Goal: Task Accomplishment & Management: Use online tool/utility

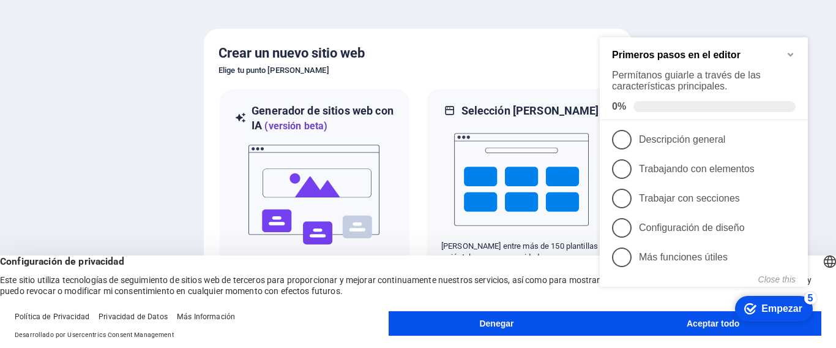
click at [535, 54] on h5 "Crear un nuevo sitio web" at bounding box center [418, 53] width 399 height 20
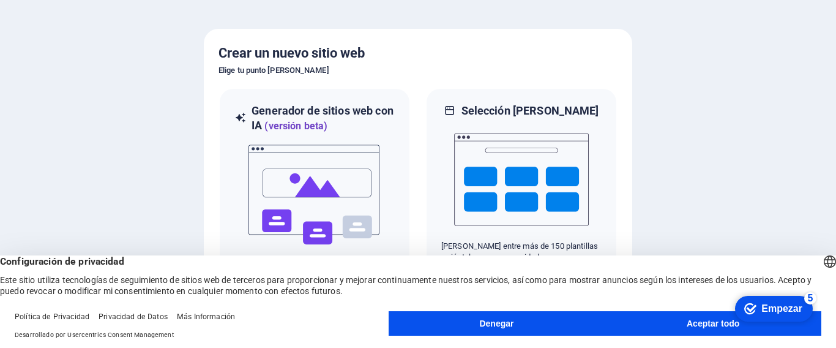
click at [668, 324] on button "Aceptar todo" at bounding box center [713, 323] width 217 height 24
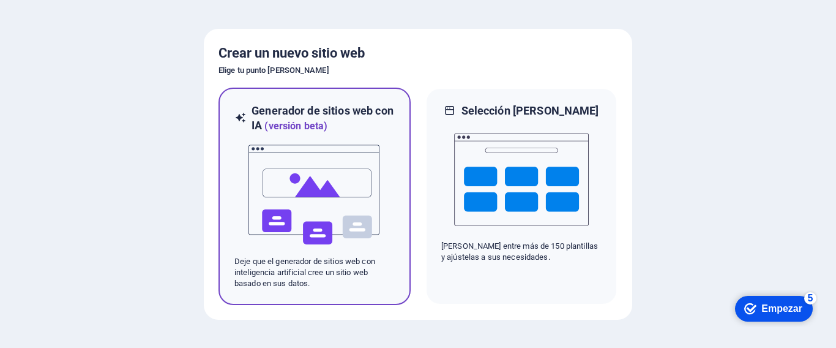
click at [271, 178] on img at bounding box center [314, 194] width 135 height 122
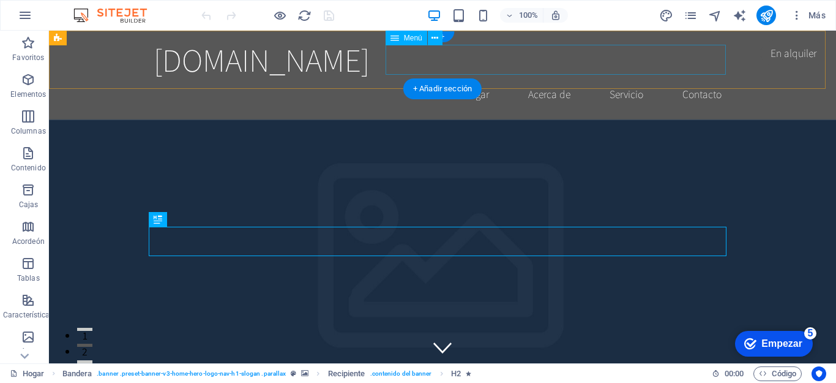
click at [484, 79] on nav "Hogar Acerca de Servicio Contacto" at bounding box center [443, 94] width 578 height 31
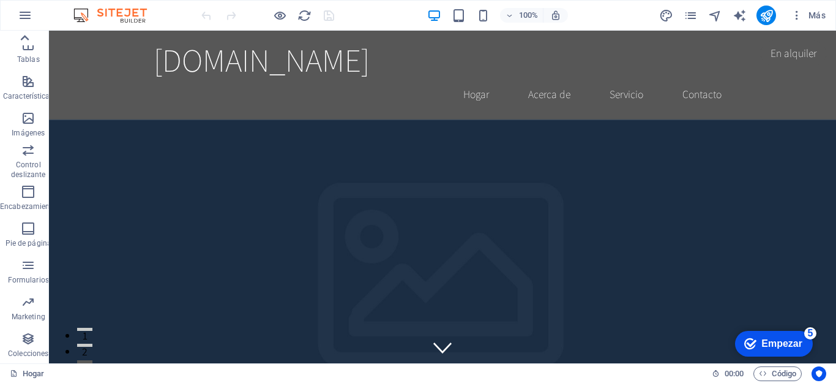
click at [22, 36] on icon at bounding box center [24, 37] width 17 height 17
click at [20, 13] on icon "button" at bounding box center [25, 15] width 15 height 15
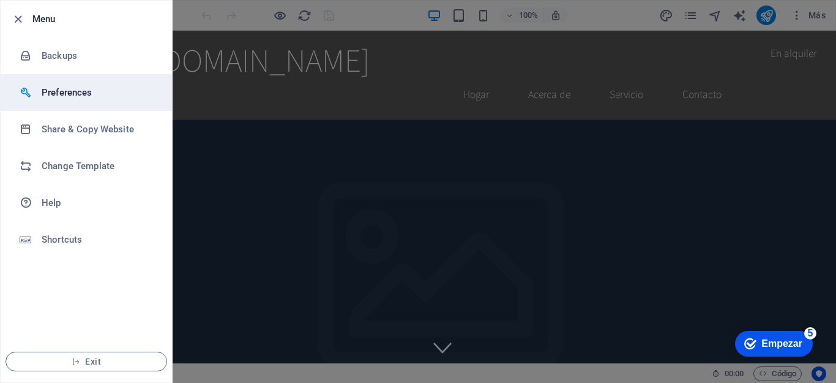
click at [73, 98] on h6 "Preferences" at bounding box center [98, 92] width 113 height 15
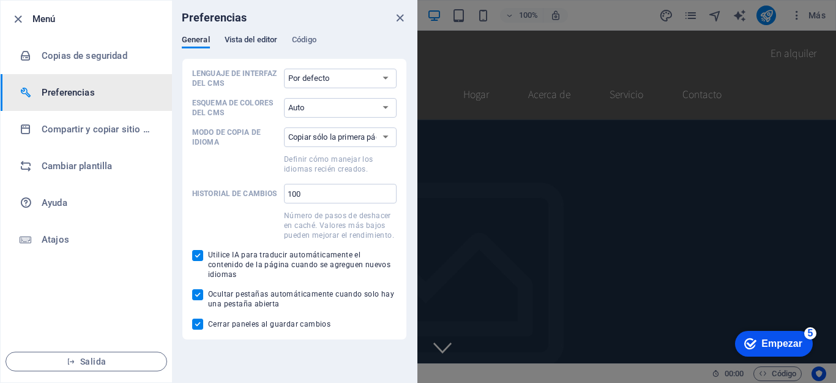
click at [260, 42] on font "Vista del editor" at bounding box center [251, 39] width 53 height 9
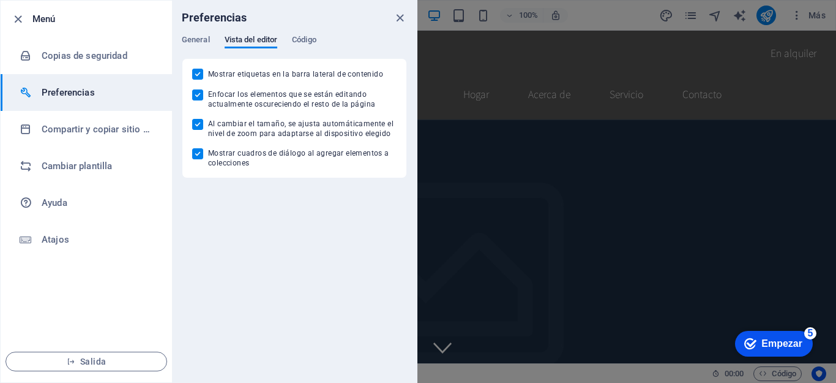
click at [317, 34] on div "Preferencias" at bounding box center [294, 18] width 245 height 34
click at [312, 38] on font "Código" at bounding box center [304, 39] width 24 height 9
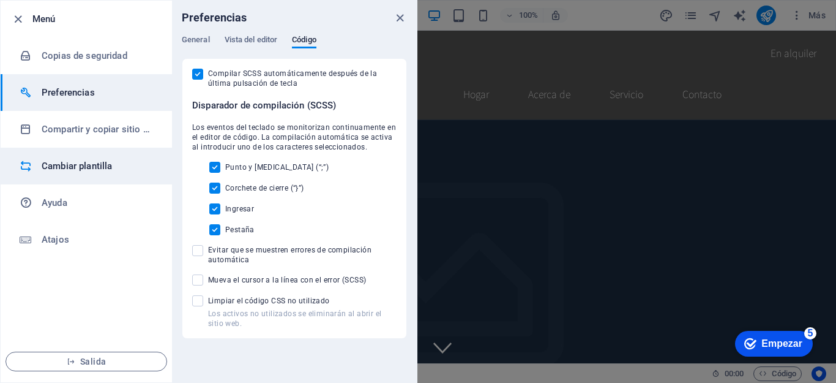
click at [67, 171] on font "Cambiar plantilla" at bounding box center [77, 165] width 70 height 11
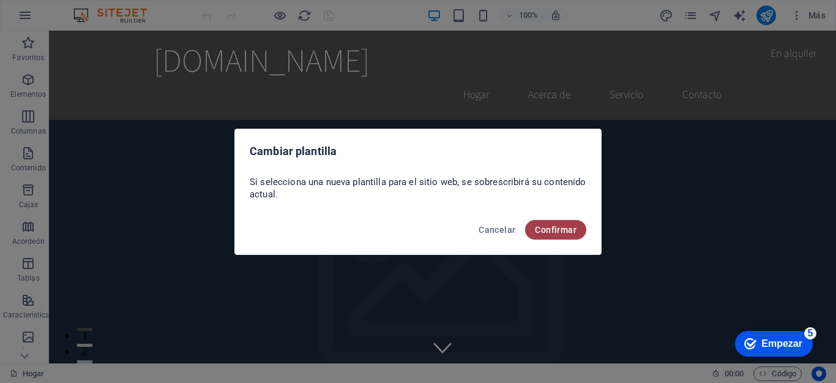
click at [540, 234] on button "Confirmar" at bounding box center [555, 230] width 61 height 20
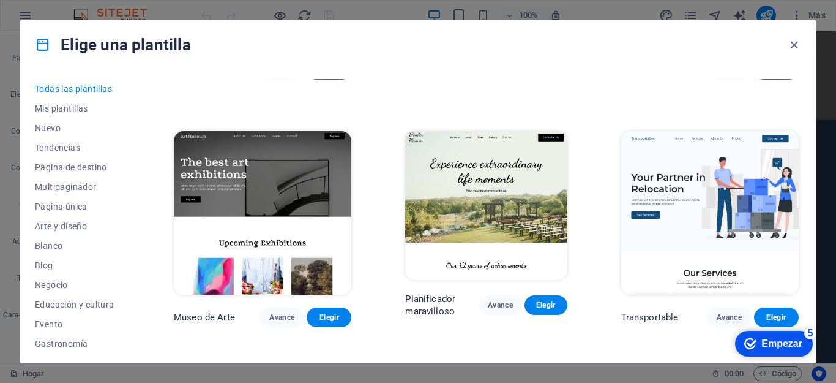
scroll to position [245, 0]
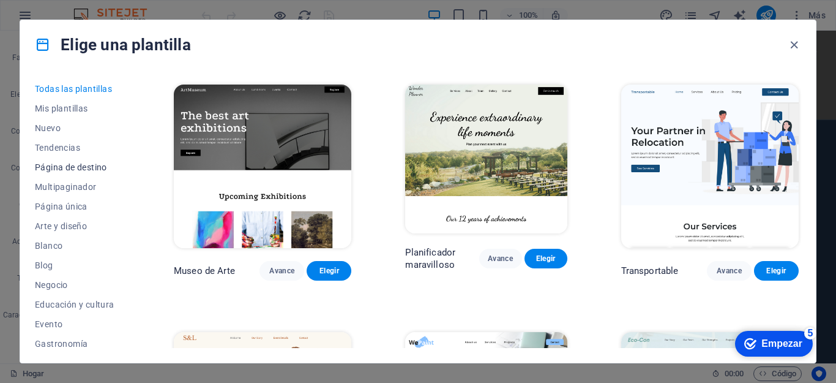
click at [62, 167] on font "Página de destino" at bounding box center [71, 167] width 72 height 10
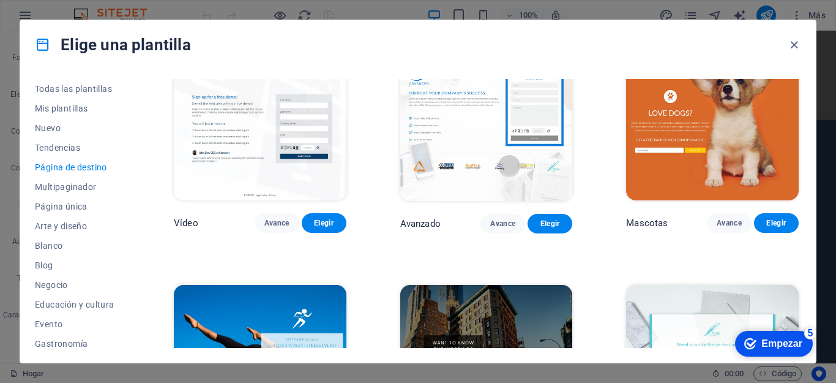
scroll to position [551, 0]
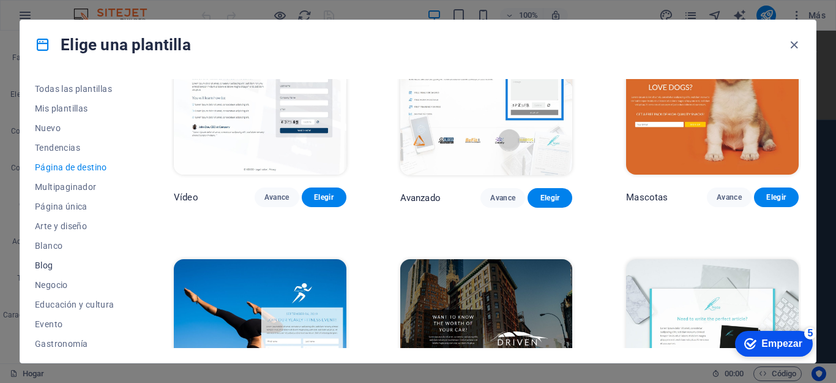
click at [43, 265] on font "Blog" at bounding box center [44, 265] width 18 height 10
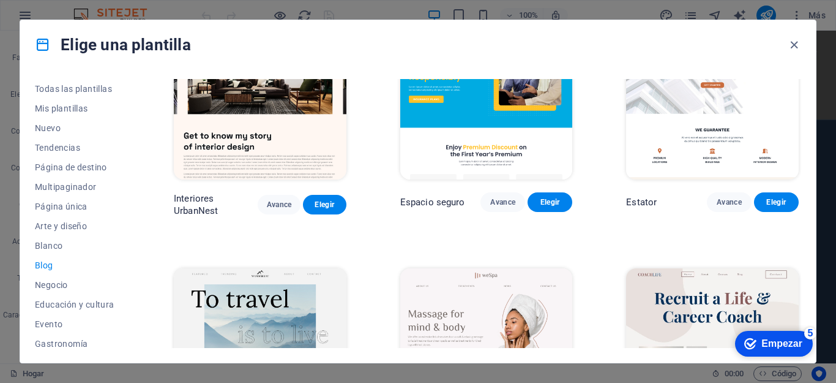
click at [43, 266] on font "Blog" at bounding box center [44, 265] width 18 height 10
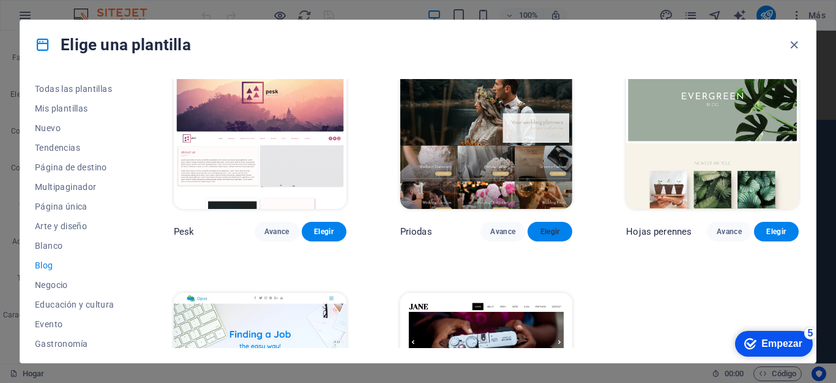
scroll to position [1500, 0]
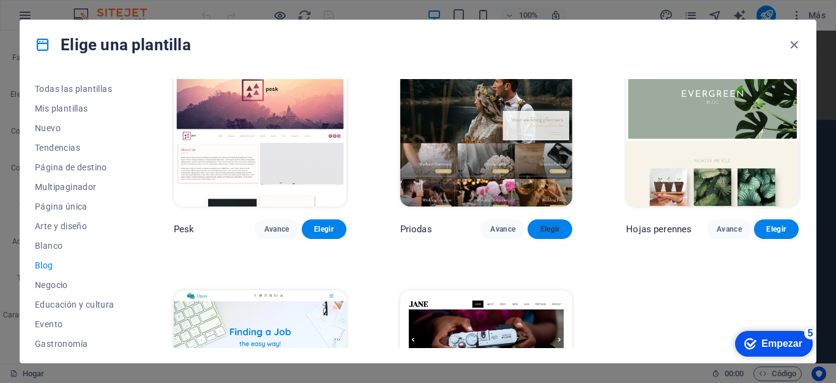
click at [544, 225] on font "Elegir" at bounding box center [551, 229] width 20 height 9
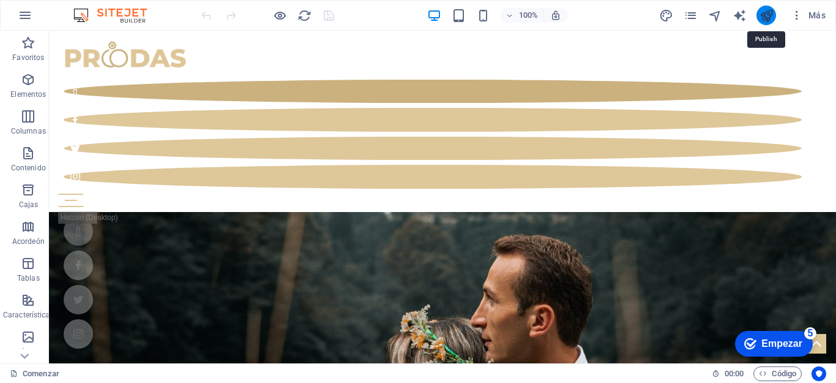
click at [772, 17] on icon "publicar" at bounding box center [767, 16] width 14 height 14
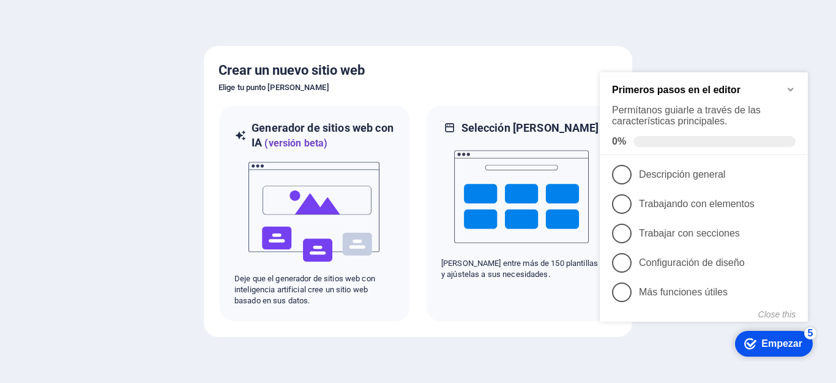
click at [735, 28] on div at bounding box center [418, 191] width 836 height 383
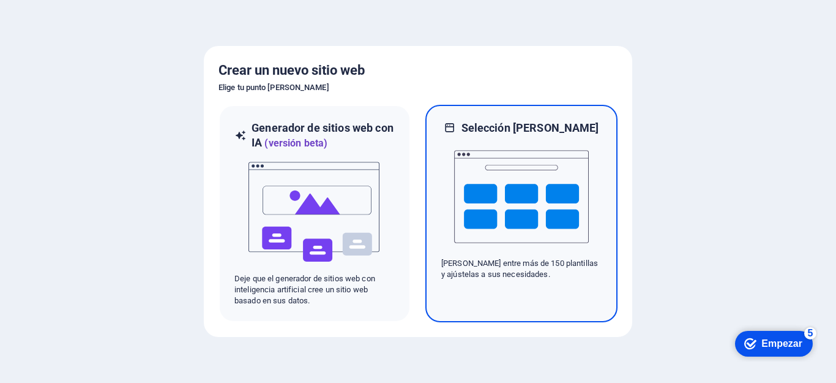
click at [533, 205] on img at bounding box center [521, 196] width 135 height 122
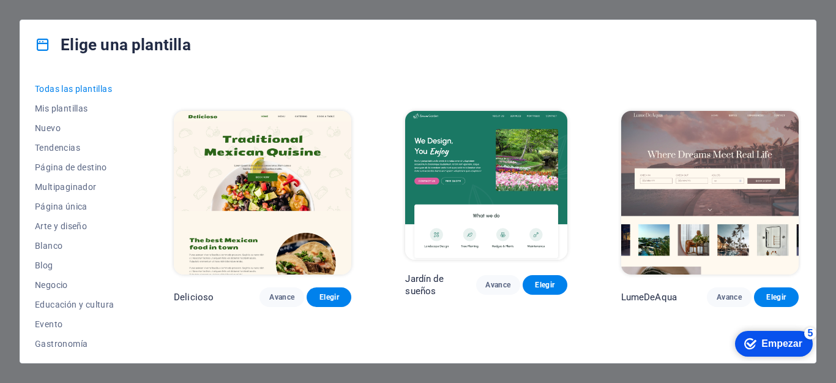
scroll to position [1776, 0]
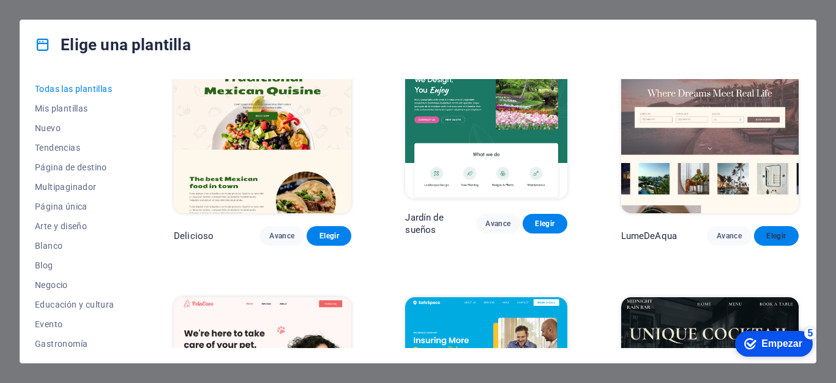
click at [768, 231] on font "Elegir" at bounding box center [777, 235] width 20 height 9
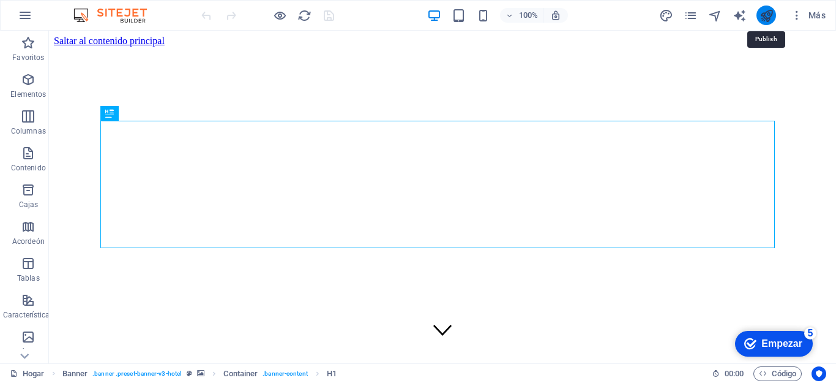
click at [768, 13] on icon "publicar" at bounding box center [767, 16] width 14 height 14
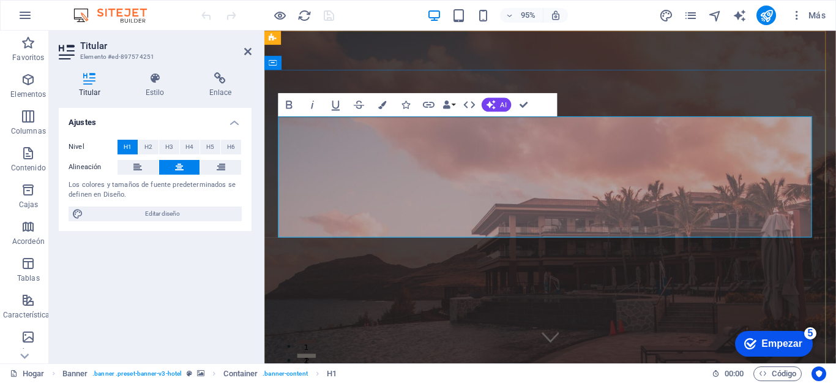
drag, startPoint x: 706, startPoint y: 216, endPoint x: 724, endPoint y: 214, distance: 17.8
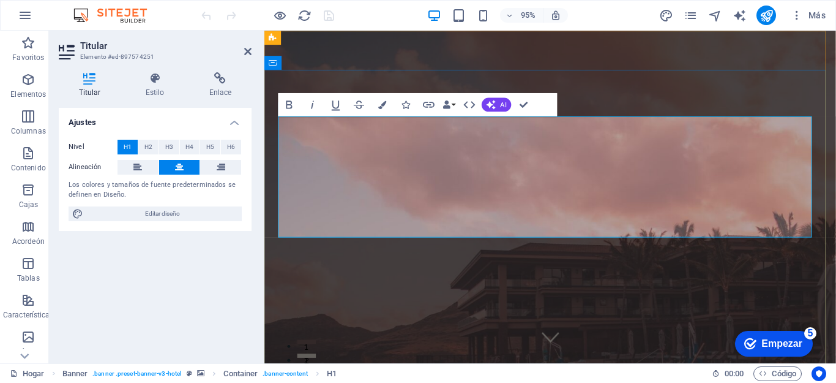
drag, startPoint x: 819, startPoint y: 211, endPoint x: 375, endPoint y: 180, distance: 444.3
copy font "Donde los sueños se encuentran con la vida real"
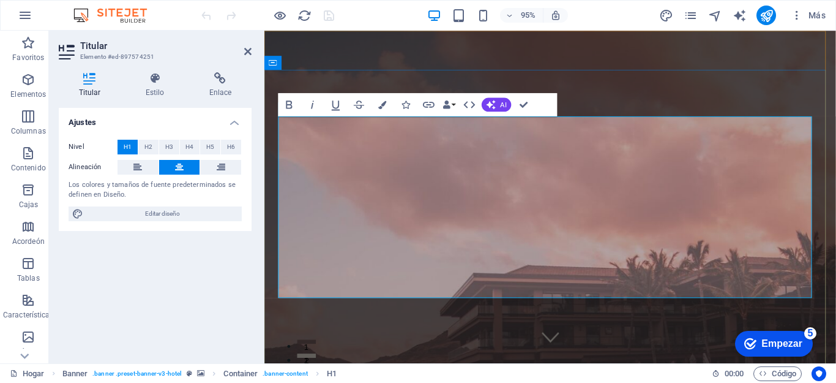
drag, startPoint x: 347, startPoint y: 151, endPoint x: 640, endPoint y: 291, distance: 325.3
click at [137, 165] on icon at bounding box center [137, 167] width 9 height 15
click at [178, 168] on icon at bounding box center [179, 167] width 9 height 15
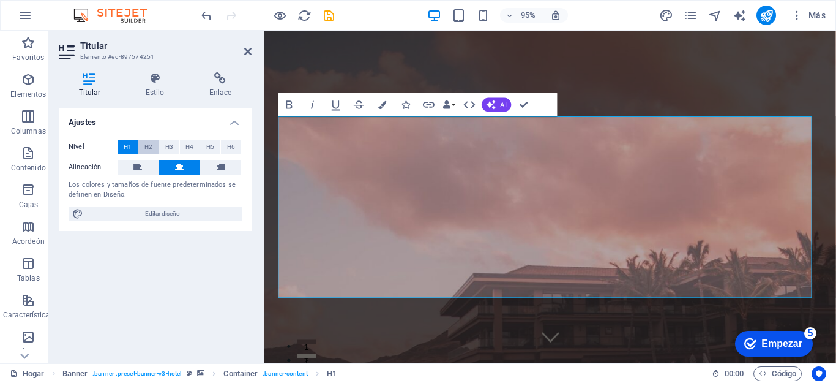
click at [148, 146] on font "H2" at bounding box center [148, 146] width 8 height 7
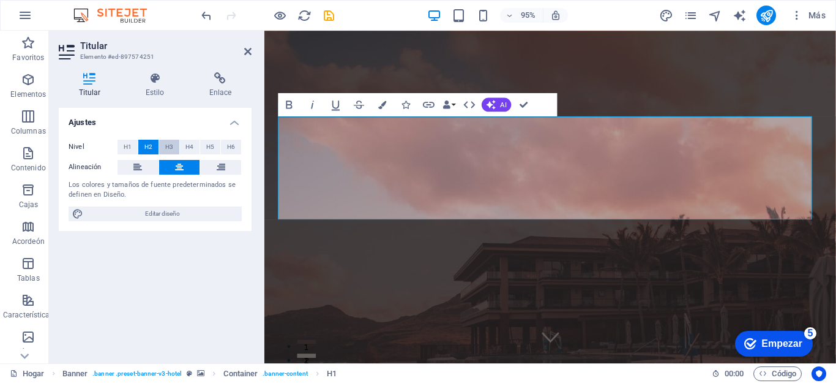
click at [167, 147] on font "H3" at bounding box center [169, 146] width 8 height 7
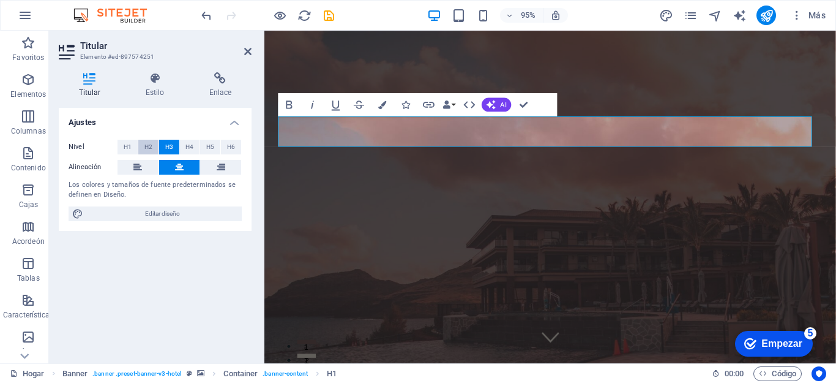
click at [149, 149] on font "H2" at bounding box center [148, 146] width 8 height 7
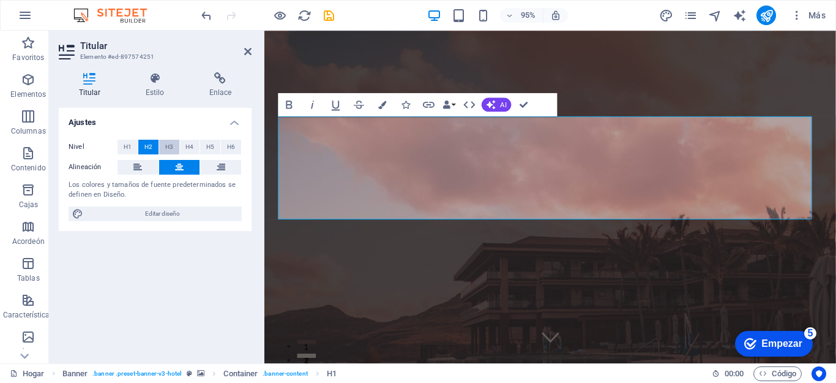
click at [167, 148] on font "H3" at bounding box center [169, 146] width 8 height 7
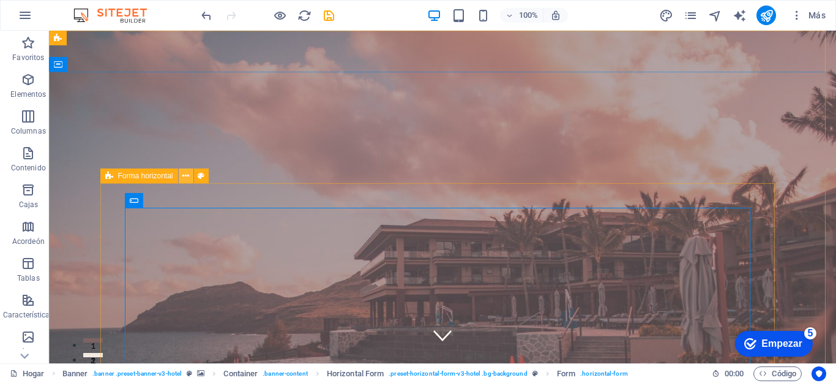
click at [184, 175] on icon at bounding box center [185, 176] width 7 height 13
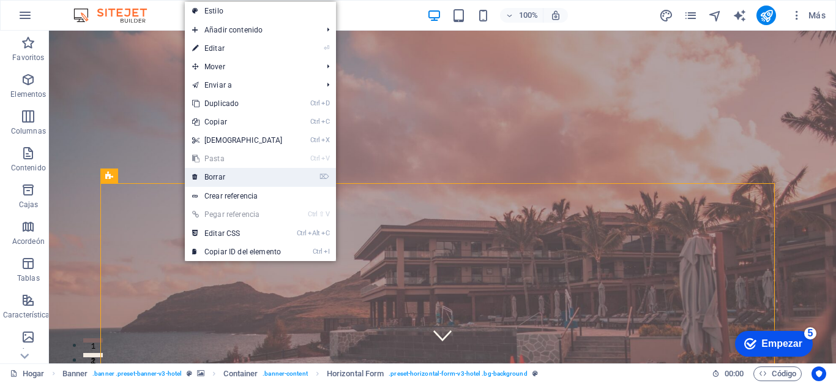
click at [213, 179] on font "Borrar" at bounding box center [214, 177] width 21 height 9
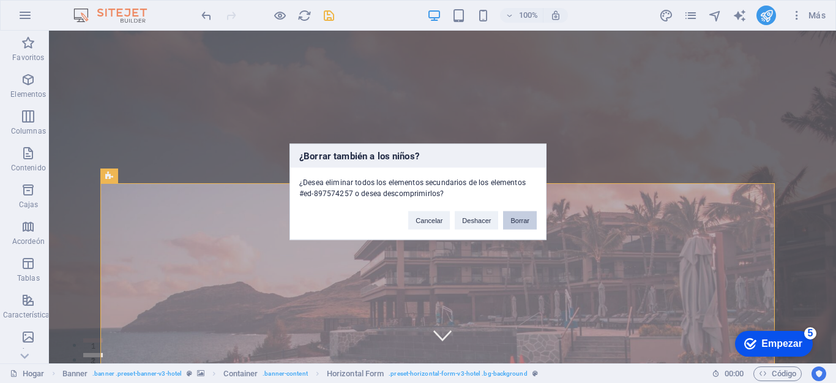
click at [520, 225] on button "Borrar" at bounding box center [520, 220] width 34 height 18
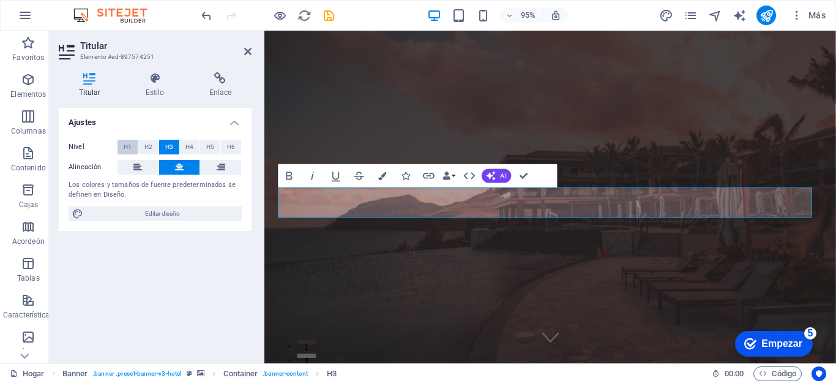
click at [129, 144] on font "H1" at bounding box center [128, 146] width 8 height 7
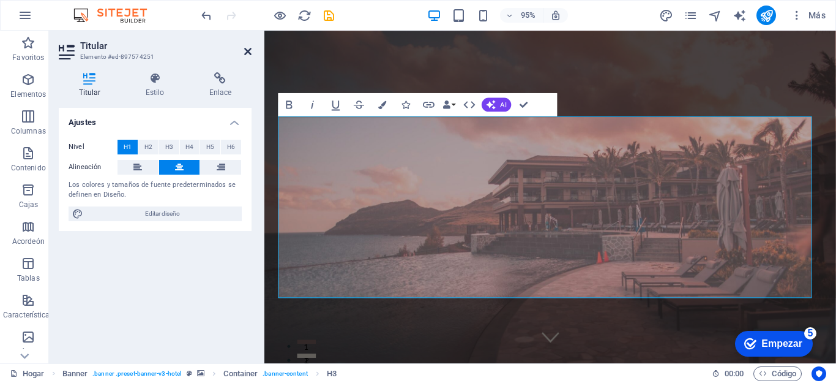
click at [244, 52] on icon at bounding box center [247, 52] width 7 height 10
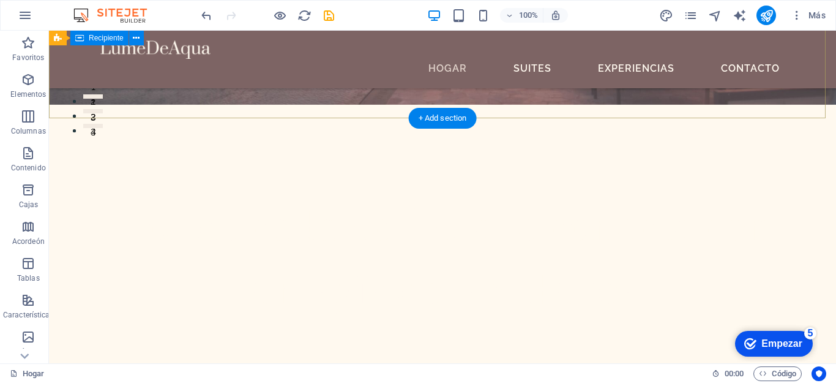
scroll to position [245, 0]
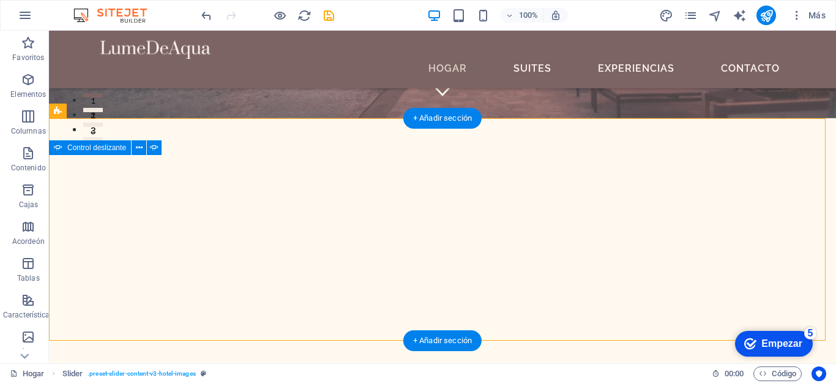
drag, startPoint x: 64, startPoint y: 192, endPoint x: 223, endPoint y: 236, distance: 165.3
click at [441, 121] on font "+ Añadir sección" at bounding box center [442, 117] width 59 height 9
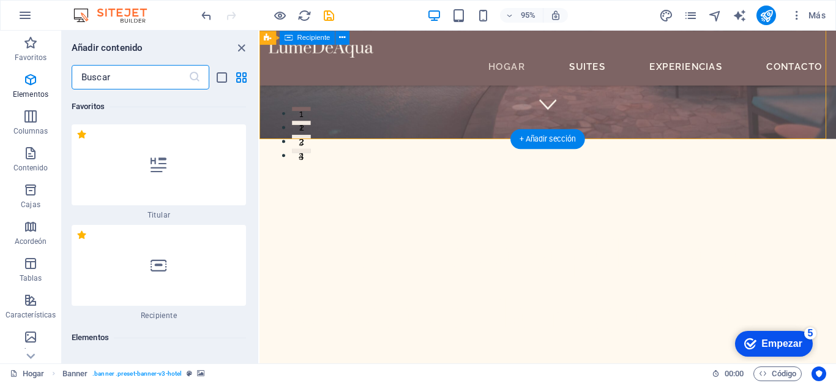
scroll to position [4077, 0]
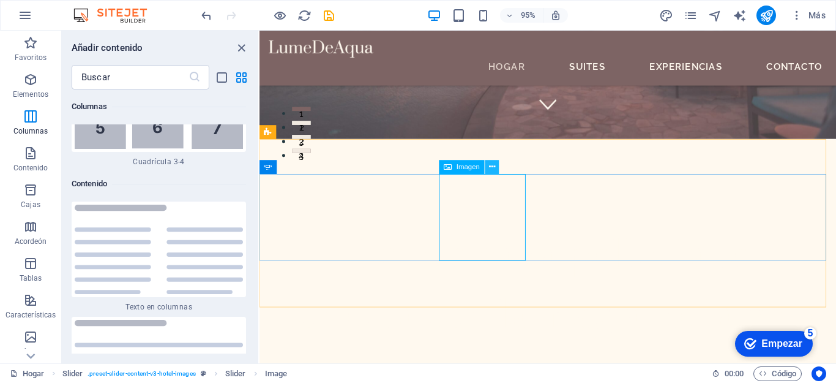
click at [489, 163] on icon at bounding box center [492, 166] width 6 height 12
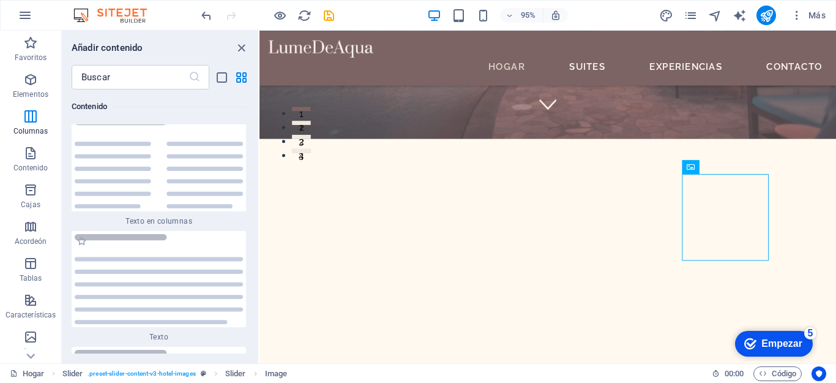
scroll to position [4261, 0]
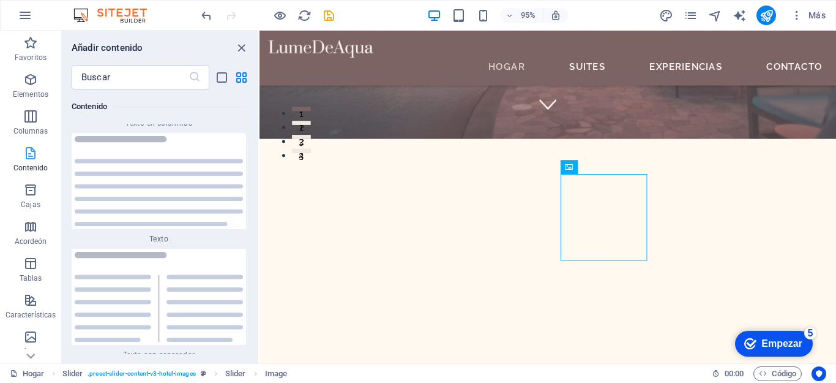
click at [32, 157] on icon "button" at bounding box center [30, 153] width 15 height 15
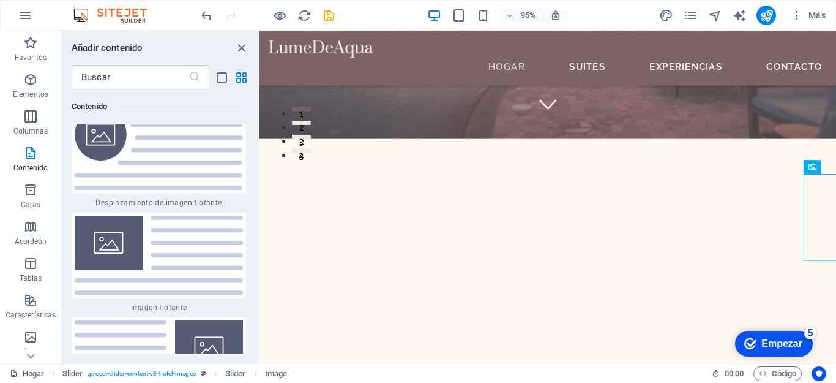
scroll to position [5363, 0]
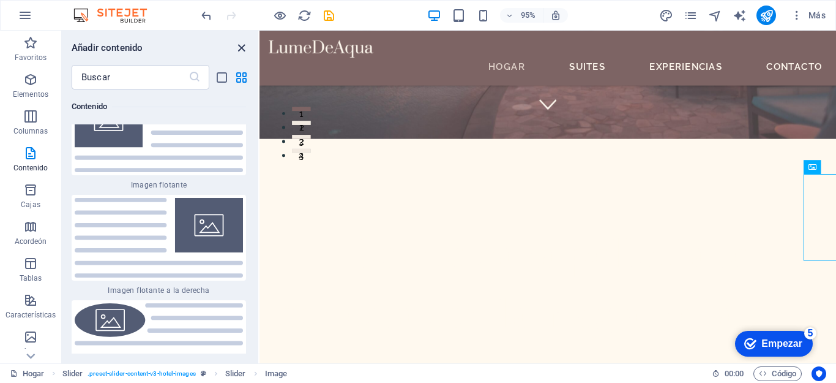
click at [244, 54] on icon "cerrar panel" at bounding box center [241, 48] width 14 height 14
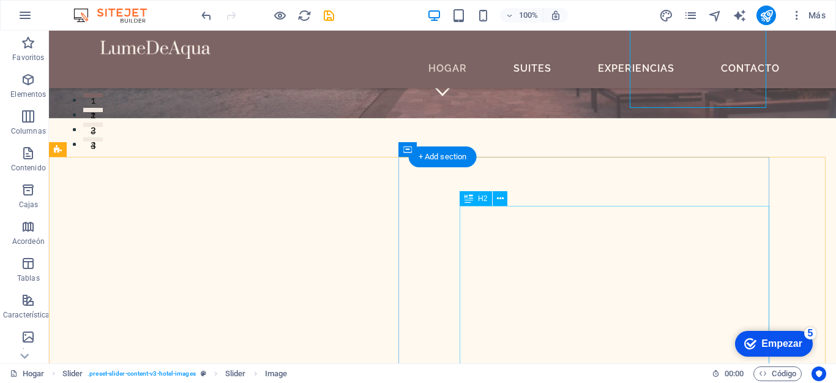
scroll to position [429, 0]
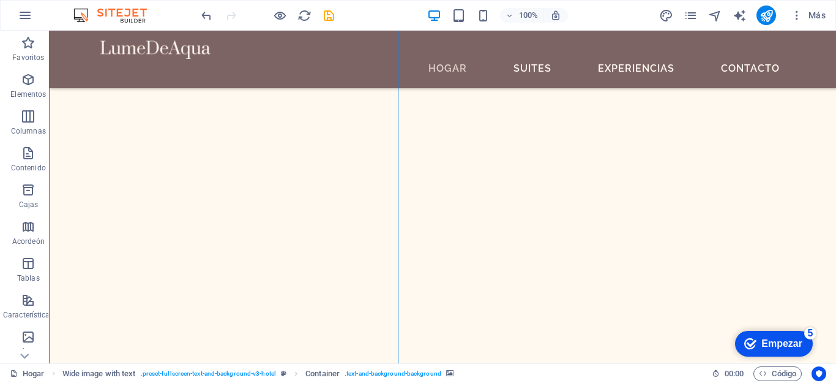
scroll to position [612, 0]
select select "px"
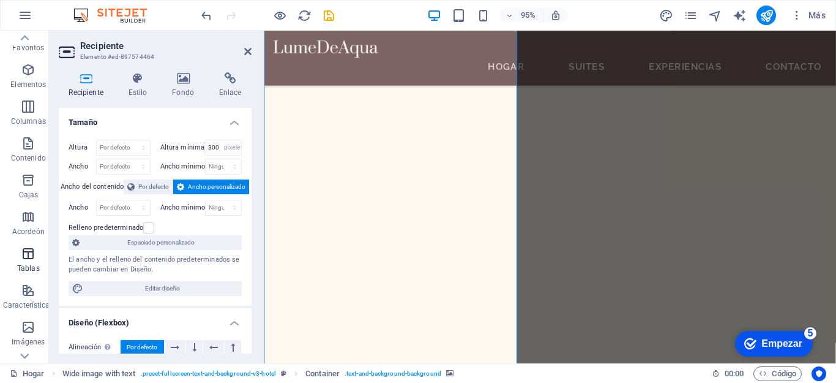
scroll to position [0, 0]
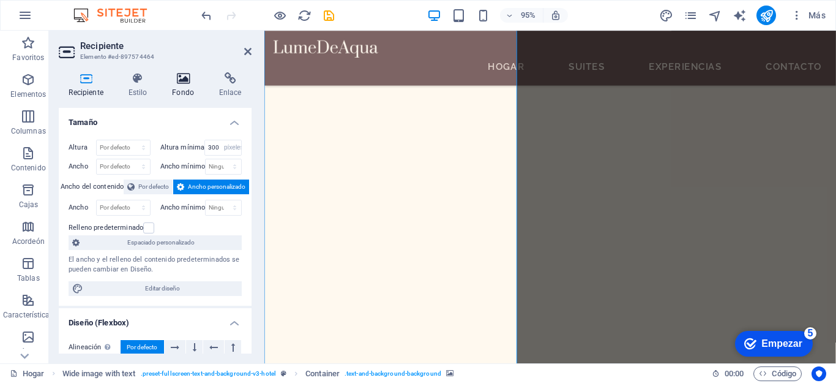
click at [173, 91] on font "Fondo" at bounding box center [183, 92] width 22 height 9
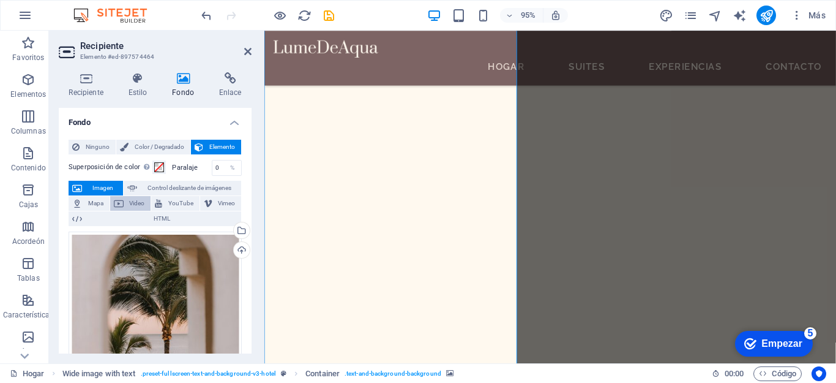
click at [128, 201] on span "Video" at bounding box center [137, 203] width 20 height 15
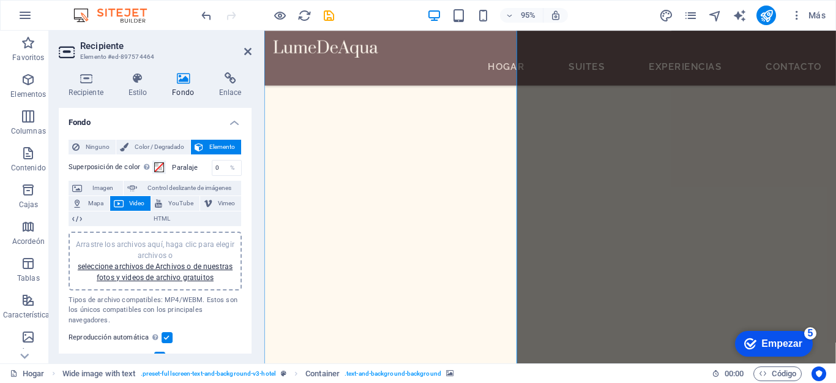
click at [253, 53] on aside "Recipiente Elemento #ed-897574464 Recipiente Estilo Fondo Enlace Tamaño Altura …" at bounding box center [157, 197] width 216 height 332
click at [247, 55] on icon at bounding box center [247, 52] width 7 height 10
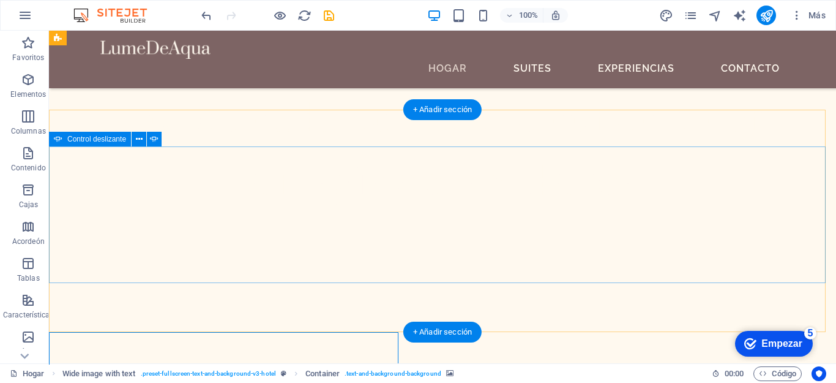
scroll to position [245, 0]
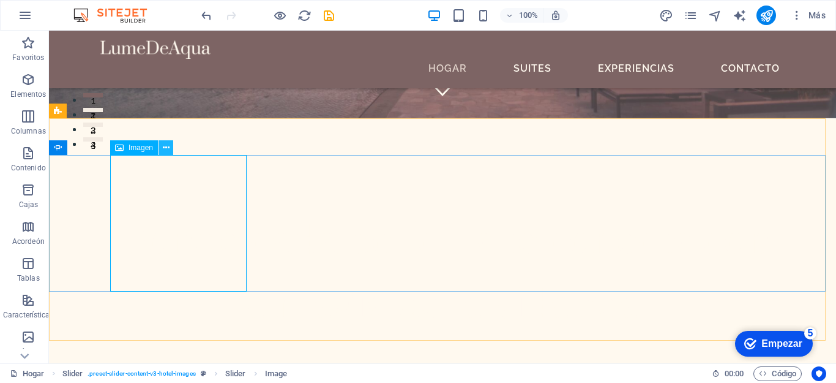
click at [163, 149] on icon at bounding box center [166, 147] width 7 height 13
click at [89, 149] on font "Control deslizante" at bounding box center [96, 147] width 59 height 9
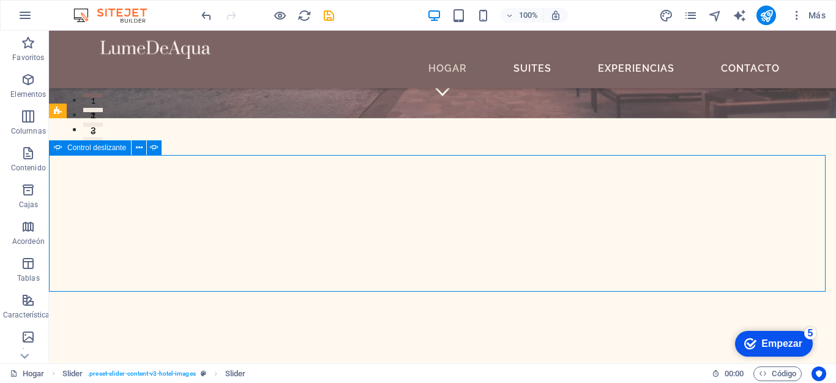
click at [89, 149] on font "Control deslizante" at bounding box center [96, 147] width 59 height 9
select select "px"
select select "ms"
select select "s"
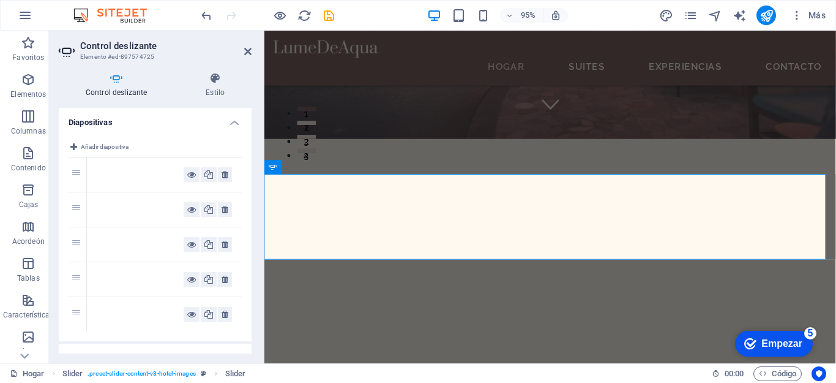
click at [144, 185] on div at bounding box center [164, 174] width 155 height 34
click at [187, 174] on icon at bounding box center [191, 174] width 9 height 15
click at [187, 178] on icon at bounding box center [191, 174] width 9 height 15
click at [204, 176] on icon at bounding box center [208, 174] width 9 height 15
click at [78, 175] on div "1" at bounding box center [78, 174] width 18 height 34
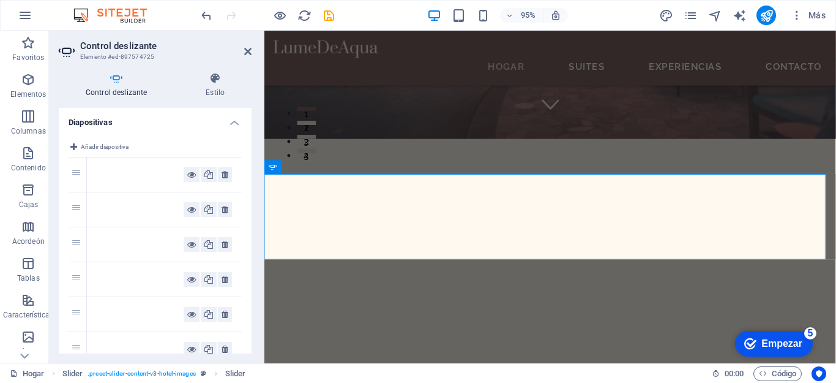
click at [78, 175] on div "1" at bounding box center [78, 174] width 18 height 34
click at [227, 177] on button at bounding box center [225, 174] width 14 height 15
click at [225, 176] on icon at bounding box center [225, 174] width 7 height 15
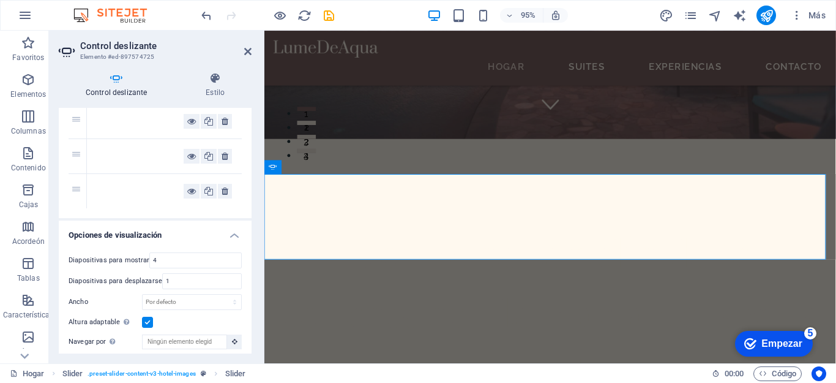
scroll to position [0, 0]
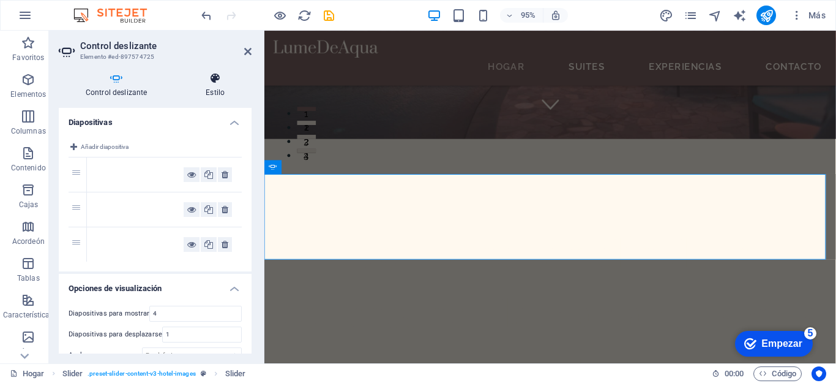
click at [216, 94] on font "Estilo" at bounding box center [215, 92] width 19 height 9
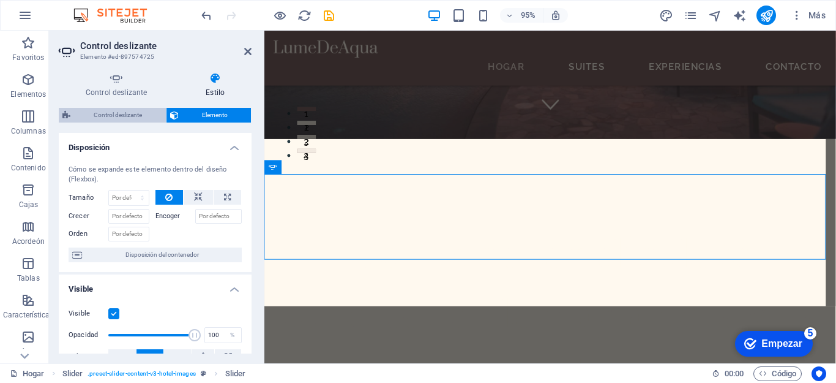
click at [116, 114] on font "Control deslizante" at bounding box center [118, 114] width 48 height 7
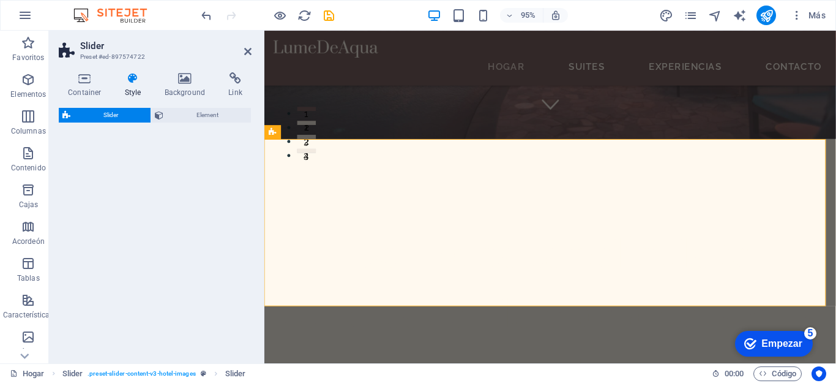
select select "px"
select select "rem"
select select "px"
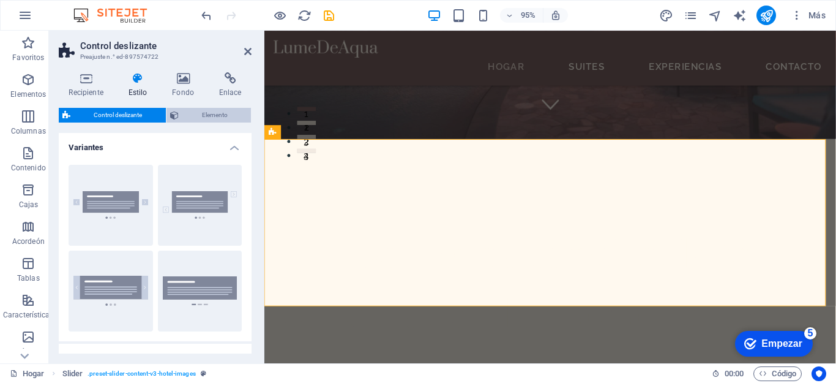
click at [181, 110] on button "Elemento" at bounding box center [209, 115] width 85 height 15
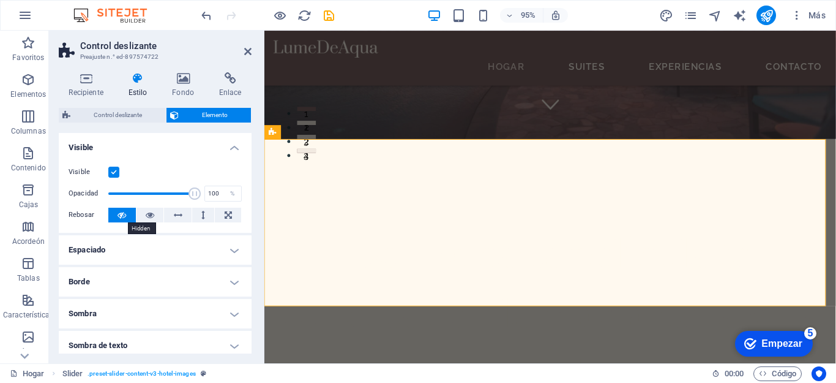
click at [119, 216] on icon at bounding box center [122, 215] width 9 height 15
click at [120, 214] on icon at bounding box center [122, 215] width 9 height 15
click at [146, 212] on icon at bounding box center [150, 215] width 9 height 15
click at [122, 214] on icon at bounding box center [122, 215] width 9 height 15
click at [31, 153] on icon "button" at bounding box center [28, 153] width 15 height 15
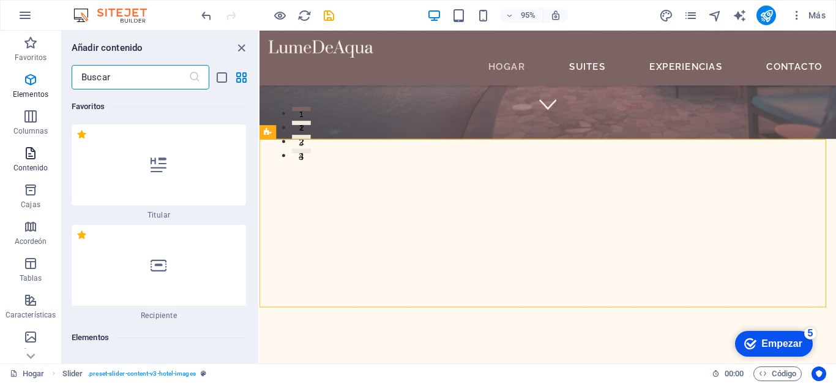
scroll to position [4139, 0]
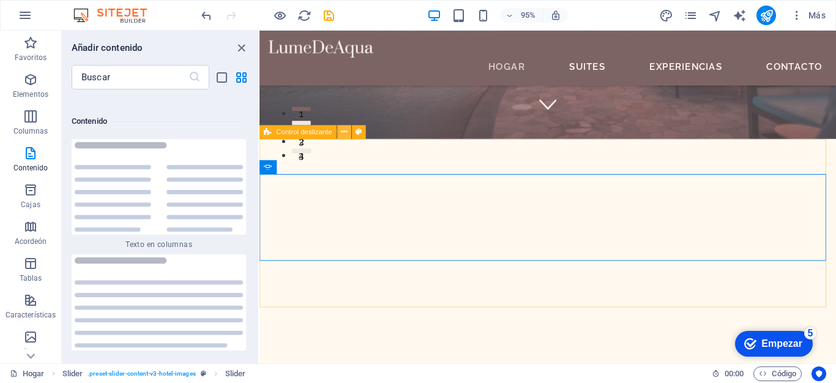
click at [342, 133] on icon at bounding box center [345, 132] width 6 height 12
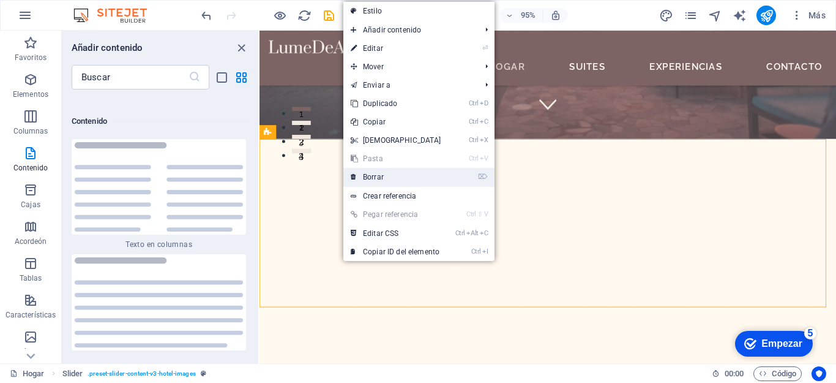
click at [369, 176] on font "Borrar" at bounding box center [373, 177] width 21 height 9
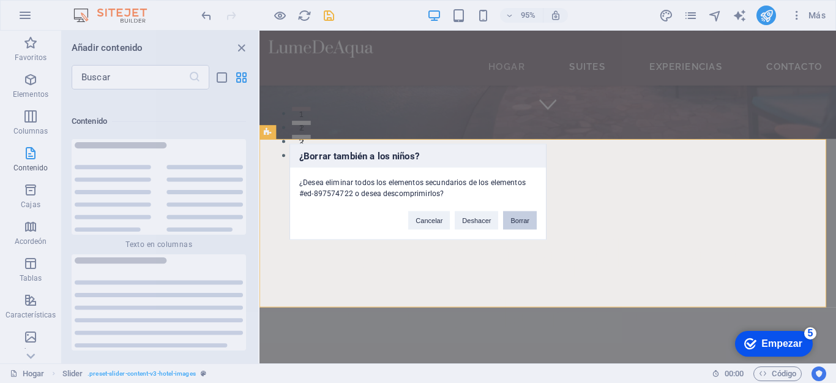
drag, startPoint x: 518, startPoint y: 219, endPoint x: 271, endPoint y: 195, distance: 247.9
click at [518, 219] on font "Borrar" at bounding box center [520, 219] width 19 height 7
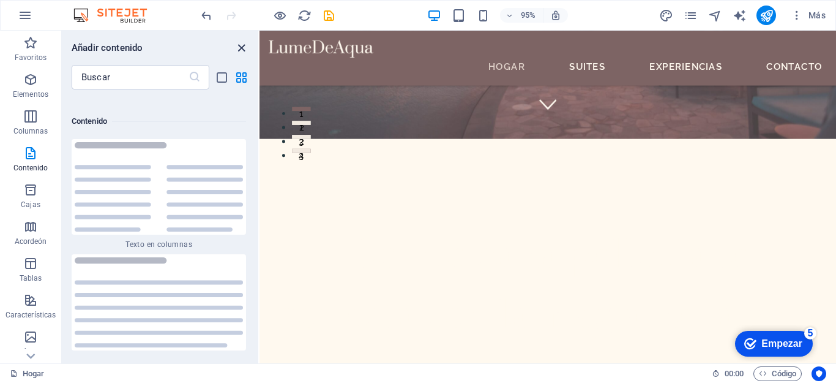
click at [238, 53] on icon "cerrar panel" at bounding box center [241, 48] width 14 height 14
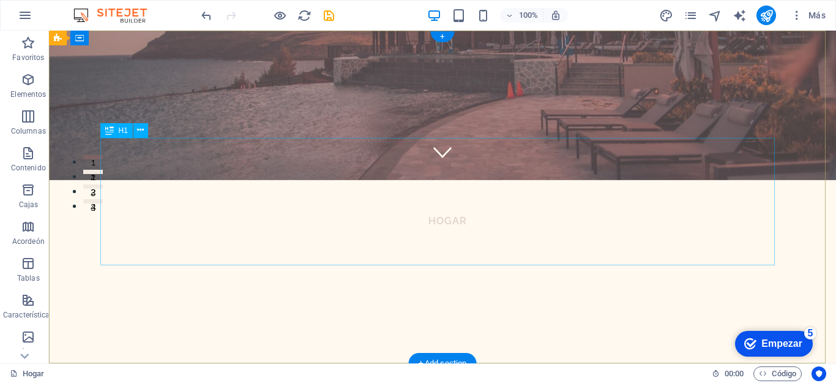
scroll to position [0, 0]
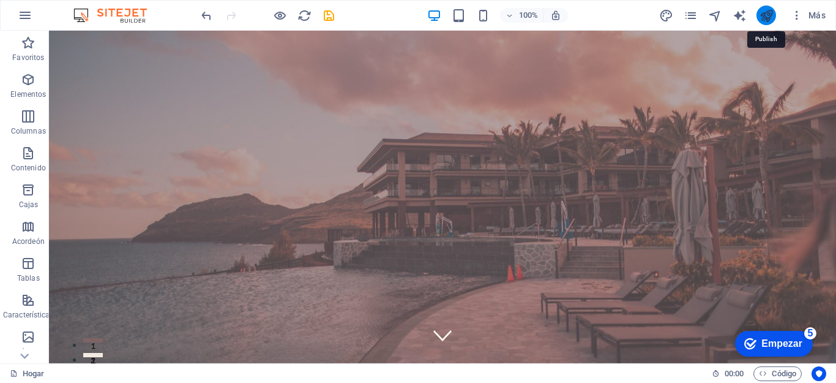
click at [772, 18] on icon "publicar" at bounding box center [767, 16] width 14 height 14
